Goal: Register for event/course

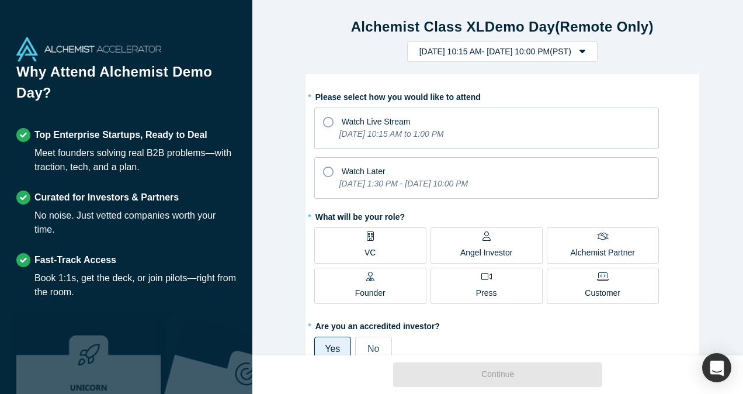
click at [278, 182] on div "Alchemist Class XL Demo Day (Remote Only) [DATE] 10:15 AM - [DATE] 10:00 PM ( P…" at bounding box center [501, 182] width 499 height 364
click at [281, 220] on div "Alchemist Class XL Demo Day (Remote Only) [DATE] 10:15 AM - [DATE] 10:00 PM ( P…" at bounding box center [501, 182] width 499 height 364
click at [296, 239] on div "Alchemist Class XL Demo Day (Remote Only) [DATE] 10:15 AM - [DATE] 10:00 PM ( P…" at bounding box center [501, 182] width 499 height 364
click at [285, 224] on div "Alchemist Class XL Demo Day (Remote Only) [DATE] 10:15 AM - [DATE] 10:00 PM ( P…" at bounding box center [501, 182] width 499 height 364
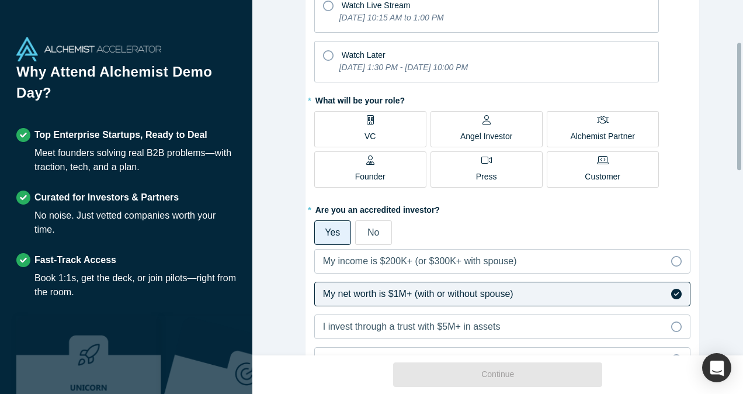
scroll to position [117, 0]
click at [284, 110] on div "Alchemist Class XL Demo Day (Remote Only) [DATE] 10:15 AM - [DATE] 10:00 PM ( P…" at bounding box center [501, 182] width 499 height 364
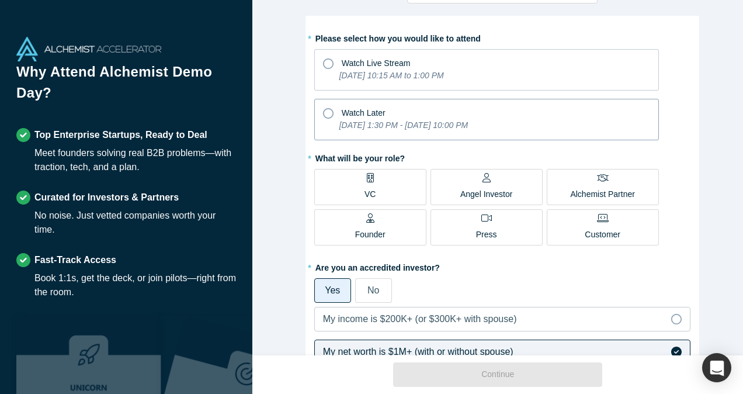
click at [323, 112] on icon at bounding box center [328, 113] width 11 height 11
click at [0, 0] on input "Watch Later [DATE] 1:30 PM - [DATE] 10:00 PM" at bounding box center [0, 0] width 0 height 0
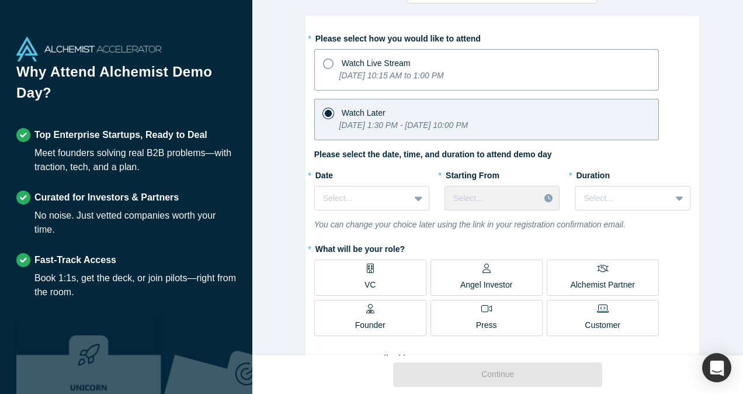
click at [325, 65] on icon at bounding box center [328, 63] width 11 height 11
click at [0, 0] on input "Watch Live Stream [DATE] 10:15 AM to 1:00 PM" at bounding box center [0, 0] width 0 height 0
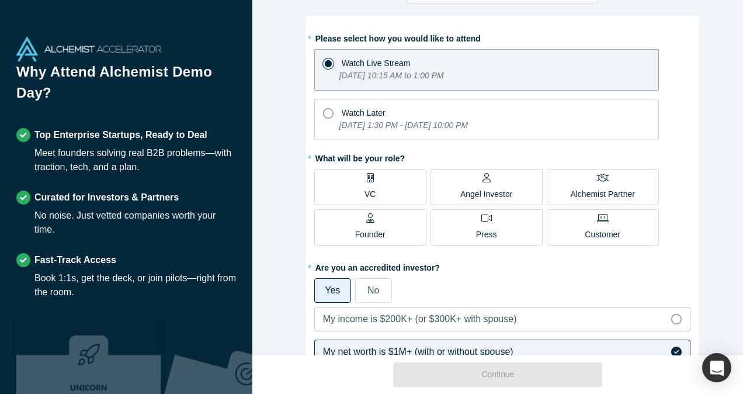
click at [467, 190] on p "Angel Investor" at bounding box center [486, 194] width 53 height 12
click at [0, 0] on input "Angel Investor" at bounding box center [0, 0] width 0 height 0
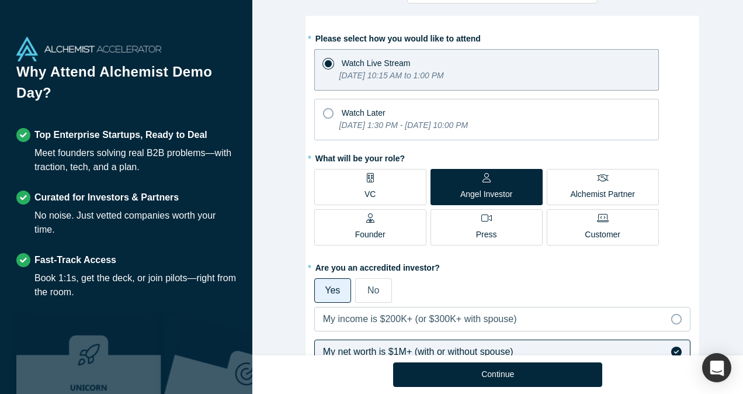
click at [287, 224] on div "Alchemist Class XL Demo Day (Remote Only) [DATE] 10:15 AM - [DATE] 10:00 PM ( P…" at bounding box center [501, 182] width 499 height 364
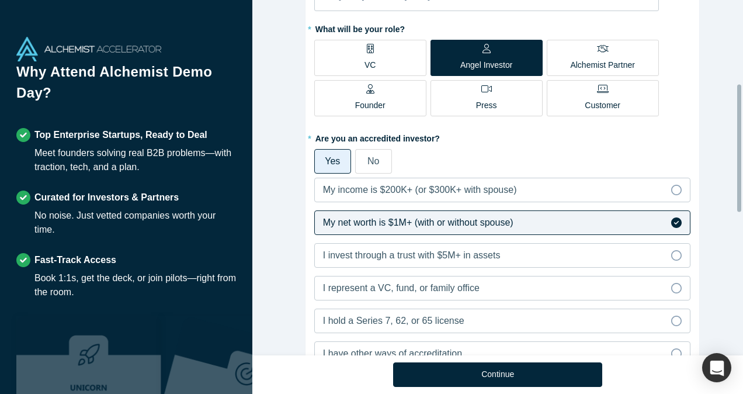
scroll to position [234, 0]
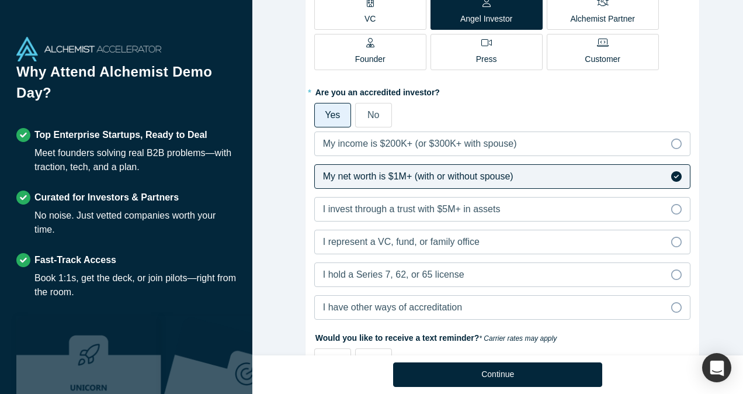
click at [710, 183] on div "Alchemist Class XL Demo Day (Remote Only) [DATE] 10:15 AM - [DATE] 10:00 PM ( P…" at bounding box center [501, 182] width 499 height 364
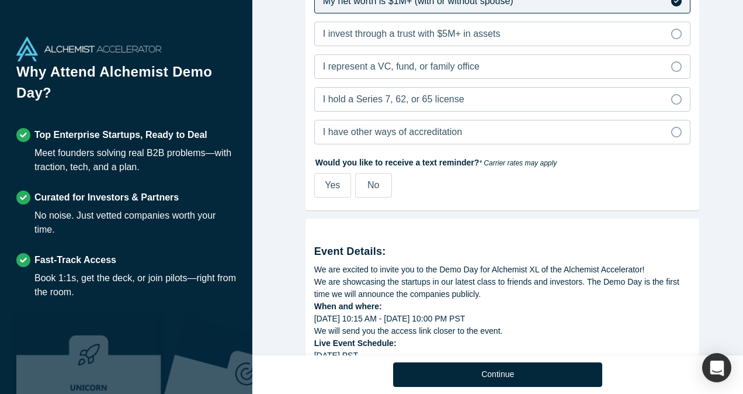
click at [367, 183] on span "No" at bounding box center [373, 185] width 12 height 10
click at [0, 0] on input "No" at bounding box center [0, 0] width 0 height 0
click at [284, 209] on div "Alchemist Class XL Demo Day (Remote Only) [DATE] 10:15 AM - [DATE] 10:00 PM ( P…" at bounding box center [501, 182] width 499 height 364
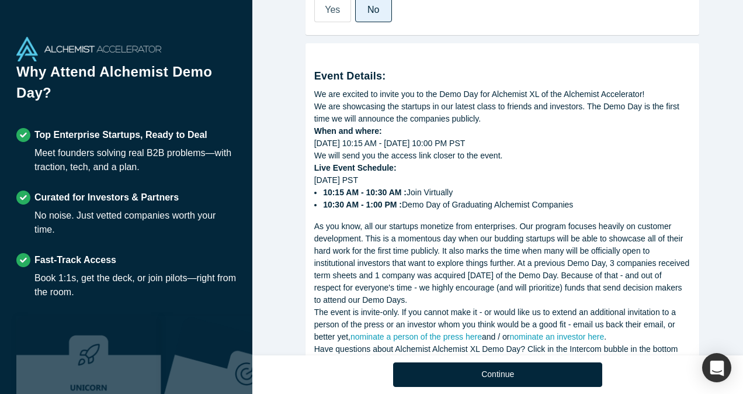
scroll to position [633, 0]
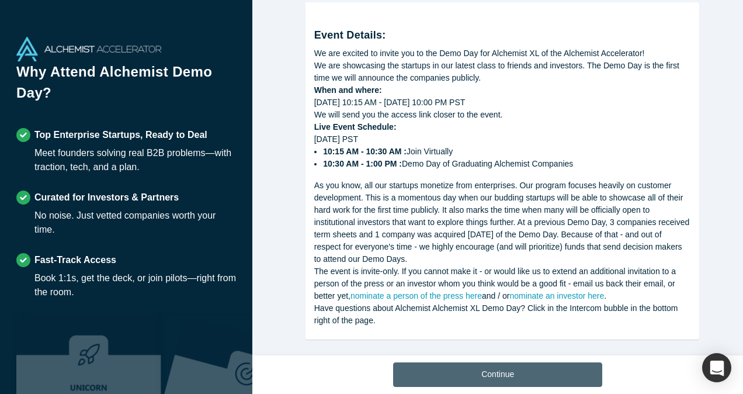
click at [505, 376] on button "Continue" at bounding box center [497, 374] width 209 height 25
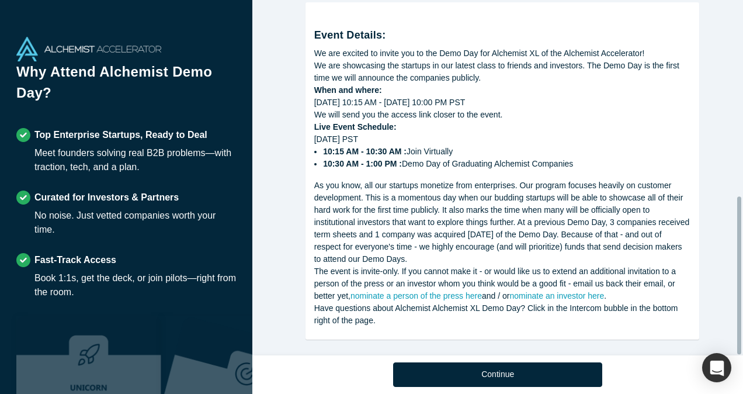
scroll to position [440, 0]
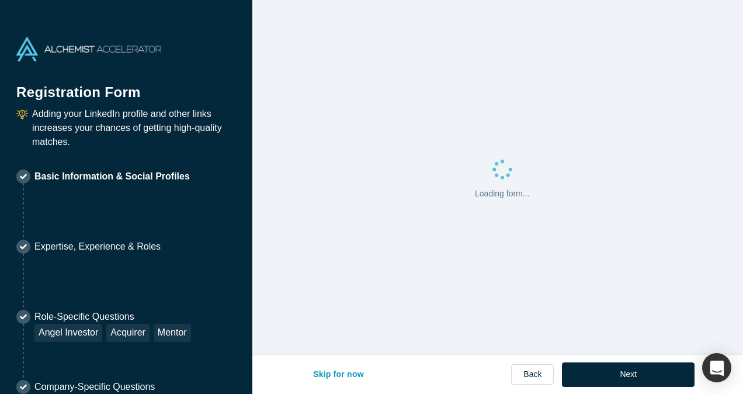
select select "US"
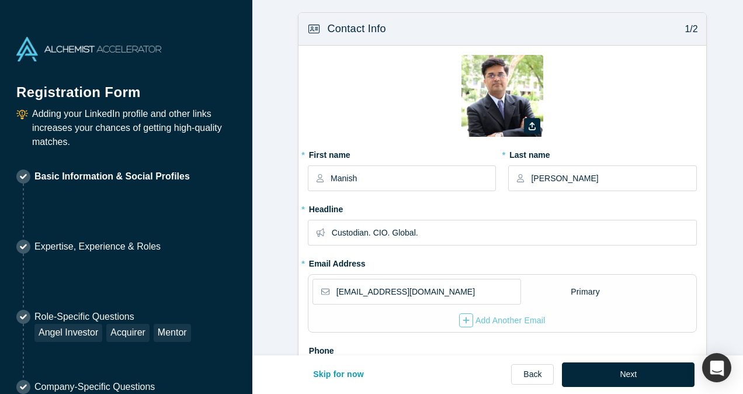
type input "Milpitas, CA 95035, [GEOGRAPHIC_DATA]"
click at [276, 252] on form "Contact Info 1/2 Zoom Save Remove Upload New * First name [PERSON_NAME] * Last …" at bounding box center [501, 377] width 499 height 731
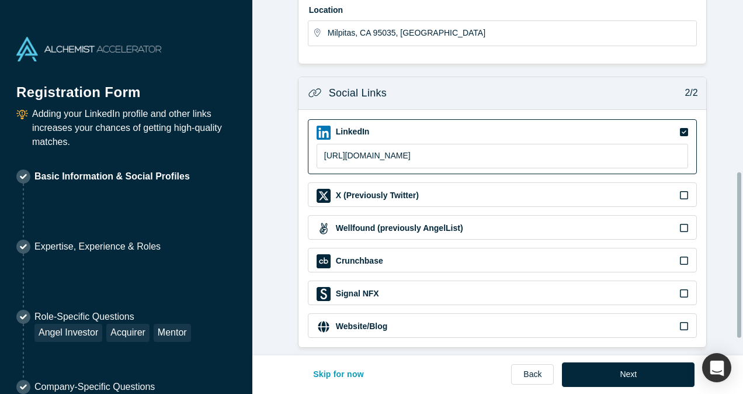
scroll to position [405, 0]
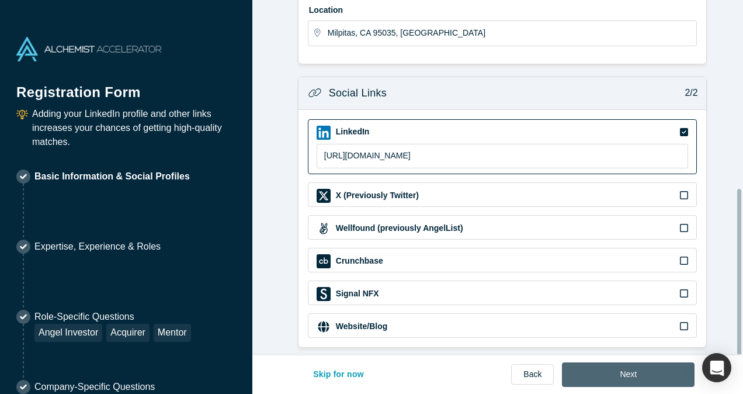
click at [644, 369] on button "Next" at bounding box center [628, 374] width 133 height 25
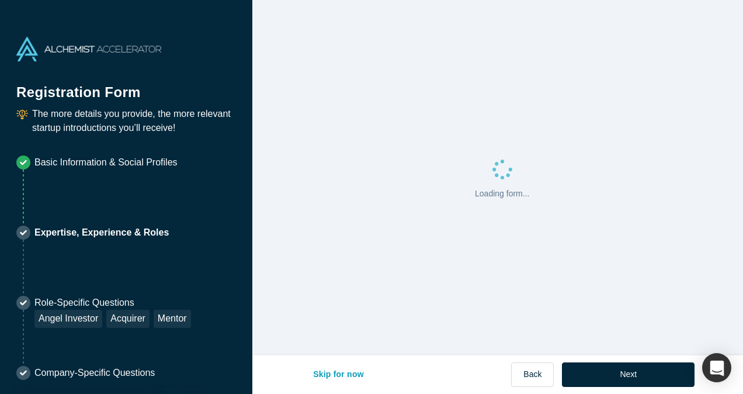
scroll to position [0, 0]
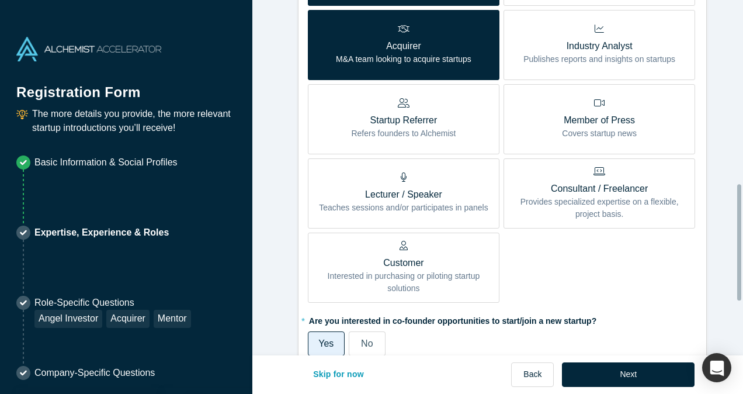
scroll to position [584, 0]
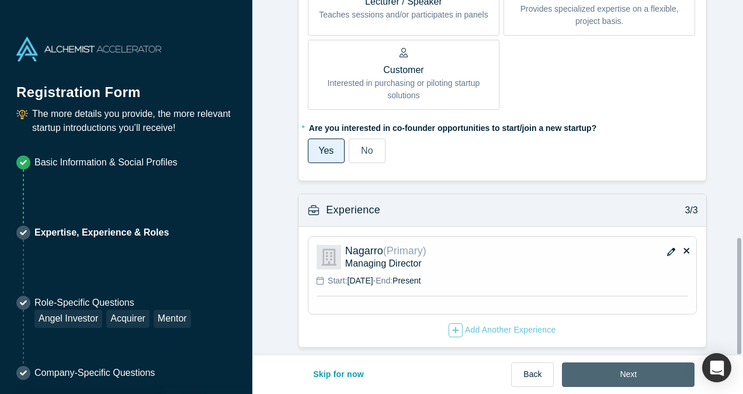
click at [599, 376] on button "Next" at bounding box center [628, 374] width 133 height 25
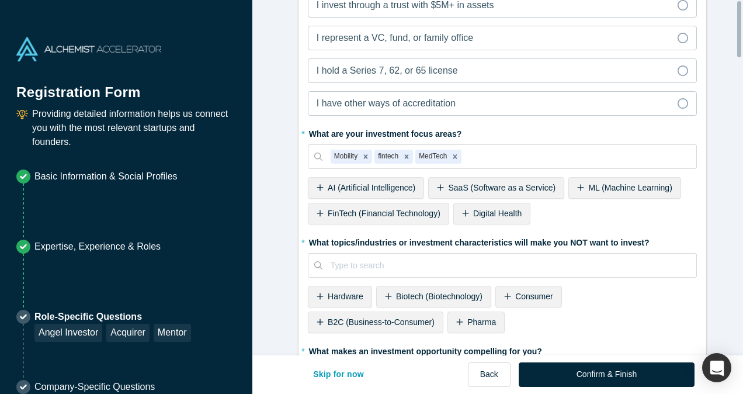
scroll to position [0, 0]
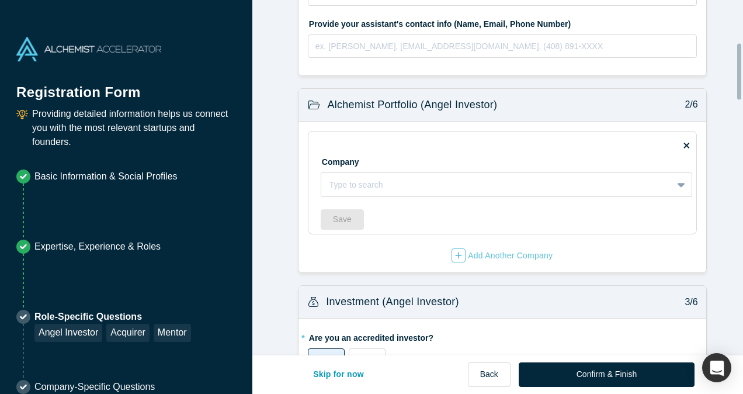
scroll to position [292, 0]
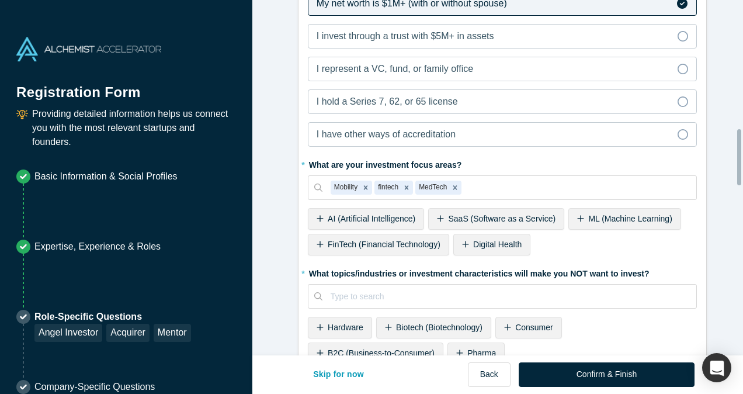
scroll to position [818, 0]
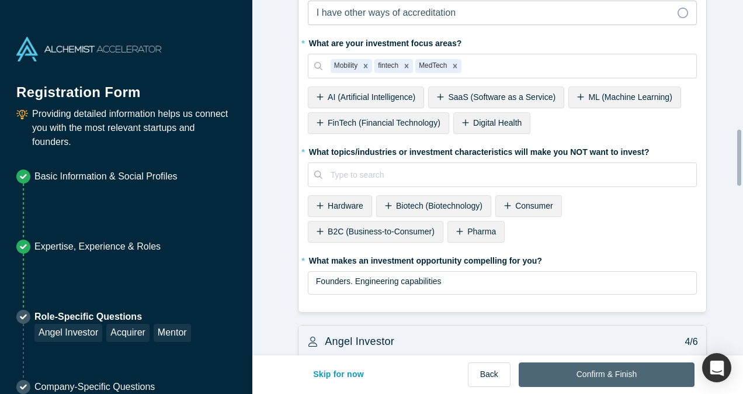
click at [626, 373] on button "Confirm & Finish" at bounding box center [607, 374] width 176 height 25
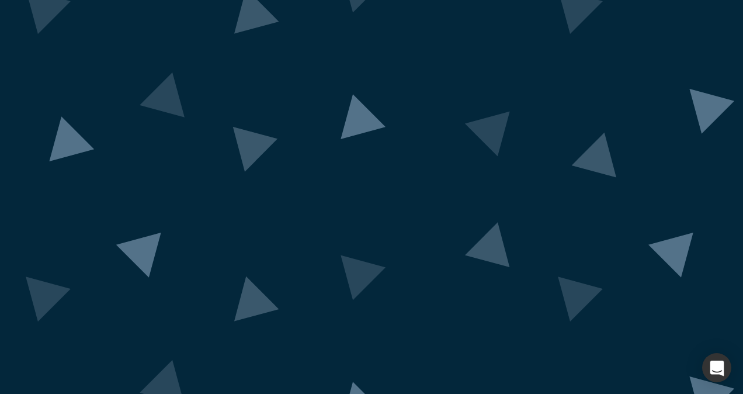
scroll to position [123, 0]
click at [719, 60] on img at bounding box center [371, 197] width 1093 height 536
click at [728, 81] on img at bounding box center [371, 197] width 1093 height 536
